Goal: Information Seeking & Learning: Stay updated

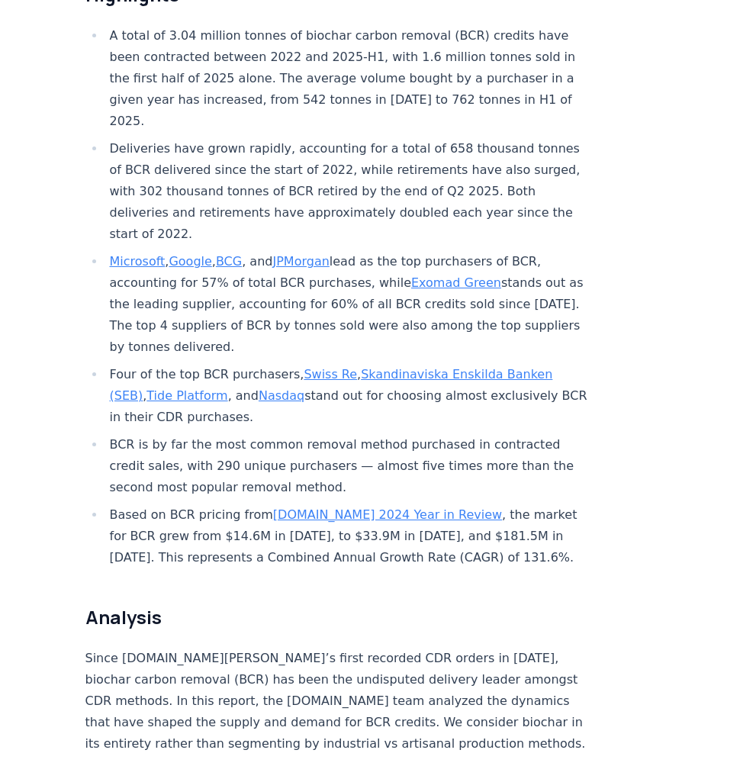
scroll to position [610, 0]
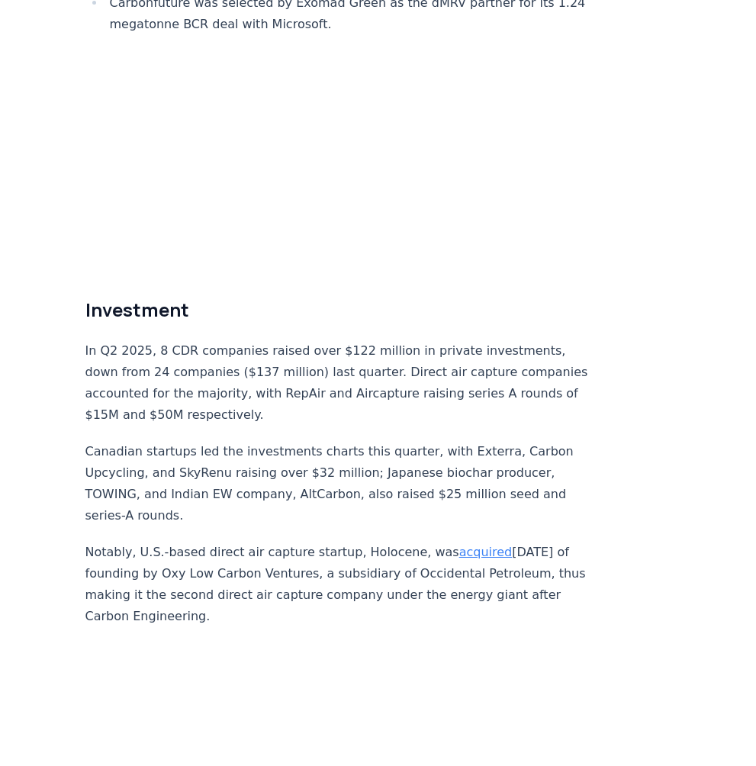
scroll to position [8473, 0]
